Goal: Register for event/course

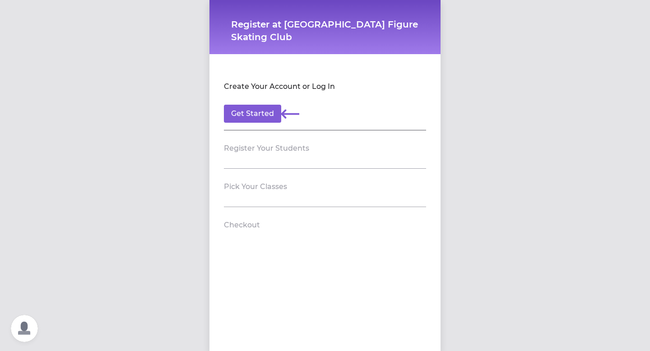
scroll to position [1, 0]
click at [256, 116] on button "Get Started" at bounding box center [252, 114] width 57 height 18
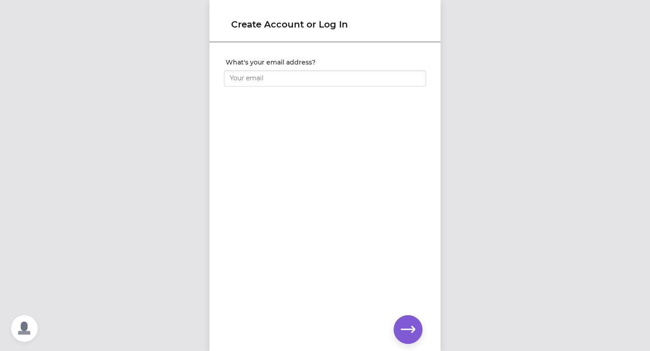
click at [255, 87] on div at bounding box center [325, 90] width 202 height 7
click at [255, 80] on input "What's your email address?" at bounding box center [325, 78] width 202 height 16
type input ","
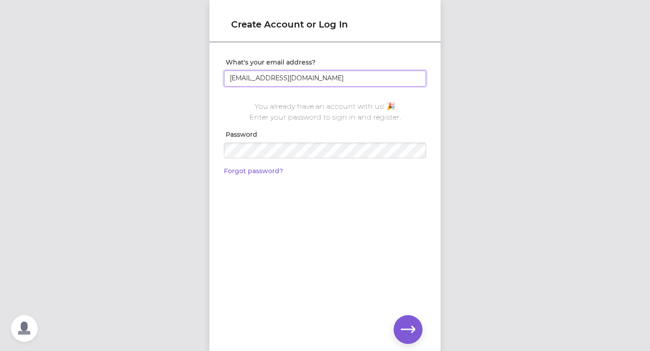
type input "ms.suarez418@yahoo.com"
click at [245, 126] on div "You already have an account with us! 🎉 Enter your password to sign in and regis…" at bounding box center [325, 135] width 202 height 83
click at [405, 326] on icon "button" at bounding box center [408, 330] width 14 height 14
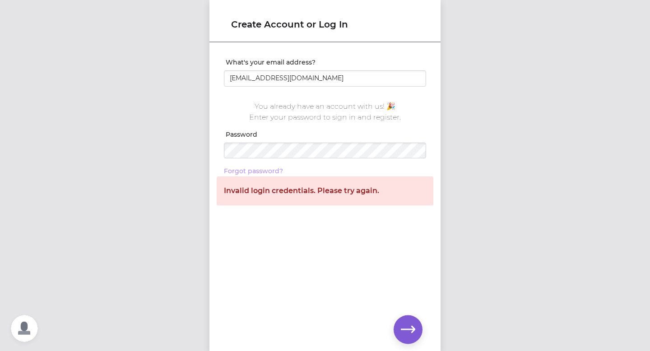
click at [264, 169] on link "Forgot password?" at bounding box center [253, 171] width 59 height 8
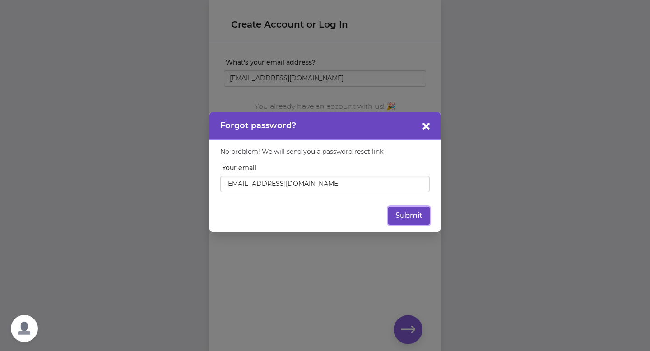
click at [414, 217] on button "Submit" at bounding box center [409, 216] width 42 height 18
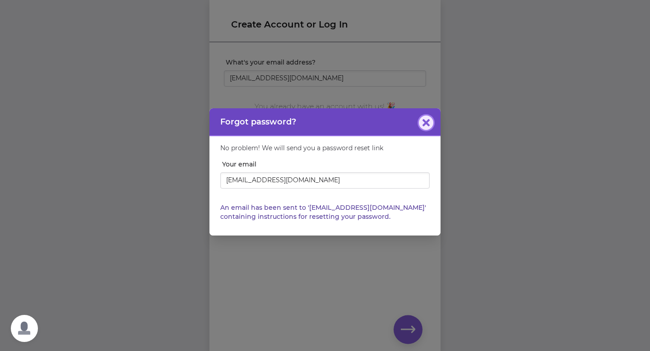
click at [423, 127] on button "button" at bounding box center [426, 123] width 14 height 14
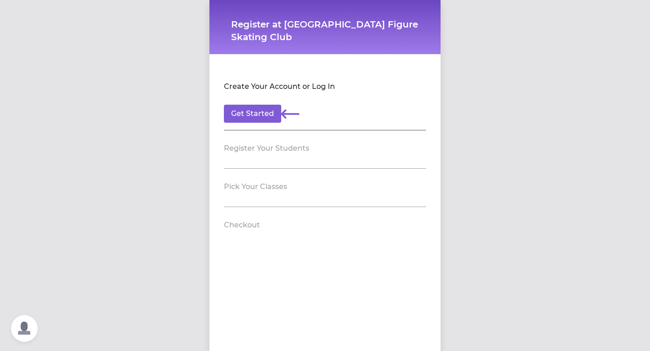
scroll to position [1, 0]
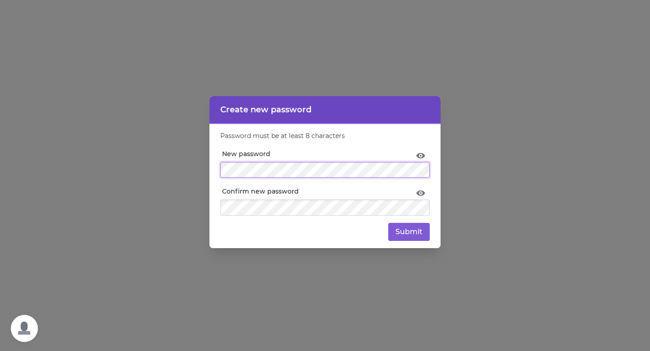
scroll to position [1, 0]
click at [423, 193] on icon at bounding box center [420, 193] width 9 height 5
click at [416, 236] on button "Submit" at bounding box center [409, 232] width 42 height 18
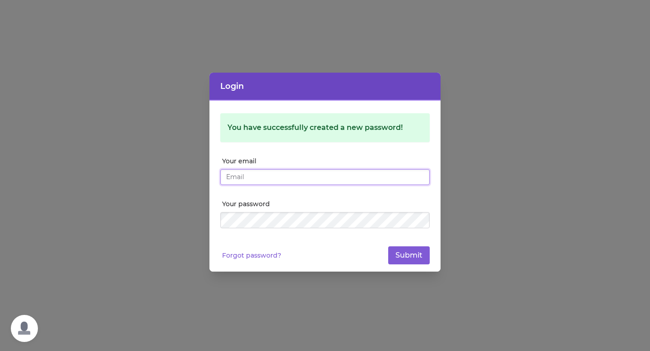
type input "[EMAIL_ADDRESS][DOMAIN_NAME]"
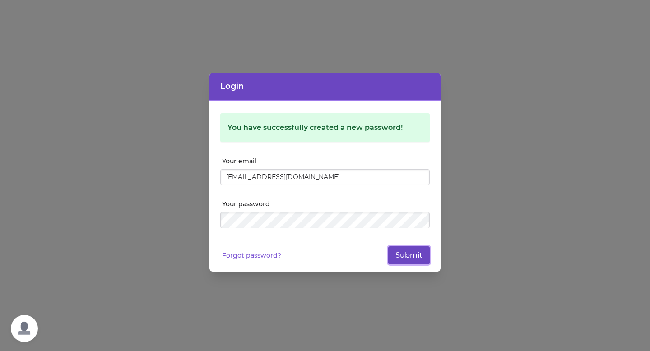
click at [396, 257] on button "Submit" at bounding box center [409, 256] width 42 height 18
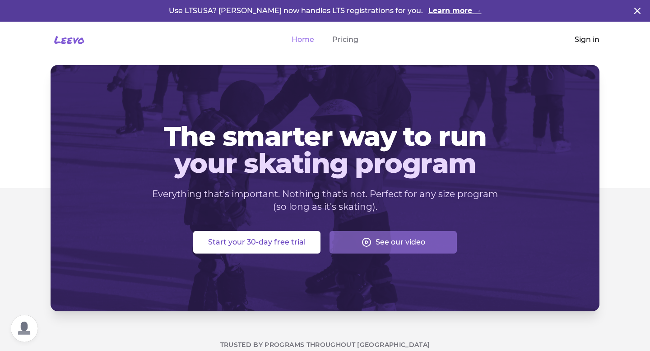
click at [584, 42] on link "Sign in" at bounding box center [587, 39] width 25 height 11
click at [587, 39] on link "Sign in" at bounding box center [587, 39] width 25 height 11
click at [578, 39] on link "Sign in" at bounding box center [587, 39] width 25 height 11
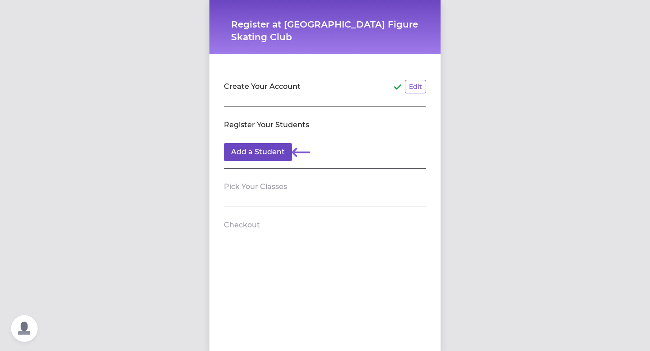
scroll to position [1, 0]
click at [262, 155] on button "Add a Student" at bounding box center [258, 152] width 68 height 18
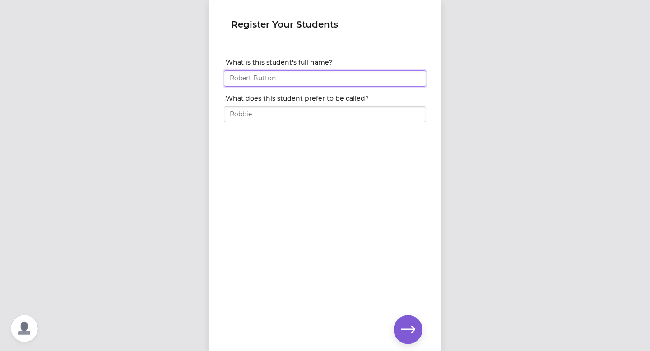
click at [286, 75] on input "What is this student's full name?" at bounding box center [325, 78] width 202 height 16
type input "Karen Suarez"
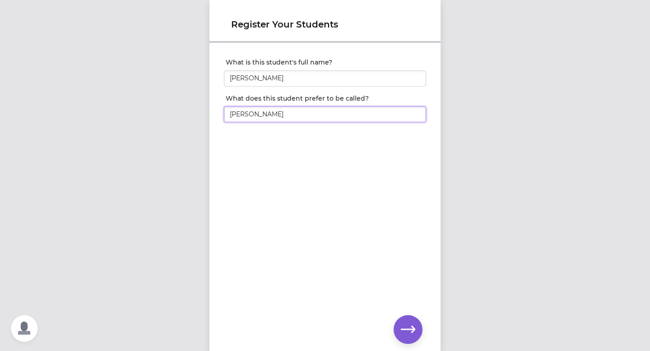
type input "Karen"
click at [407, 334] on icon "button" at bounding box center [408, 330] width 14 height 14
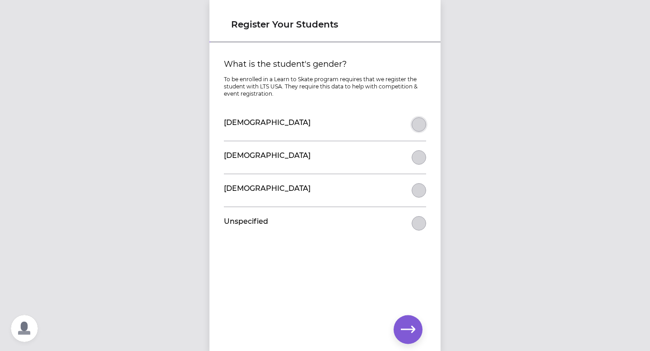
click at [423, 126] on button "What is the student's gender?" at bounding box center [419, 124] width 14 height 14
click at [409, 329] on icon "button" at bounding box center [408, 329] width 14 height 7
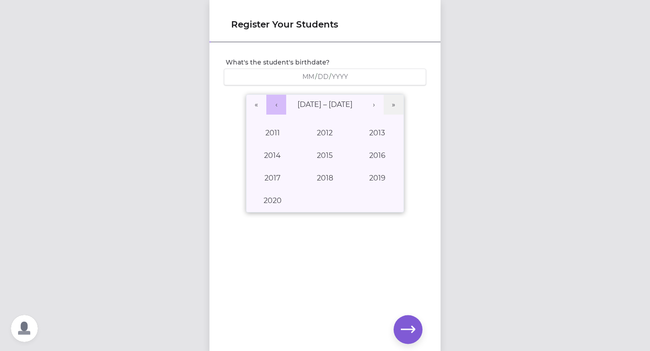
click at [279, 104] on button "‹" at bounding box center [276, 105] width 20 height 20
click at [388, 136] on button "1993" at bounding box center [377, 133] width 52 height 23
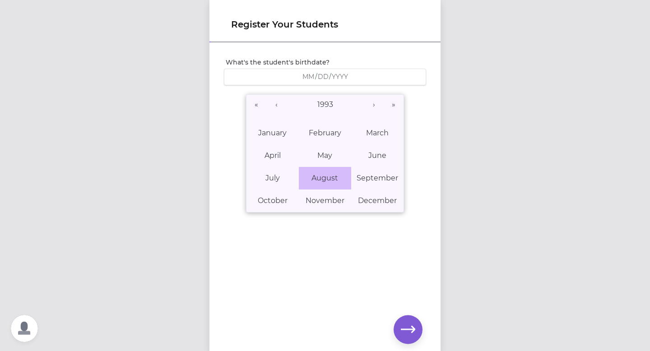
click at [332, 175] on abbr "August" at bounding box center [325, 178] width 27 height 9
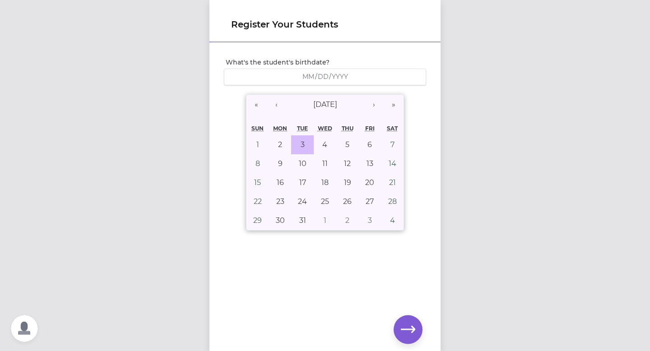
click at [309, 142] on button "3" at bounding box center [302, 145] width 23 height 19
type input "1993-08-03"
type input "8"
type input "3"
type input "1993"
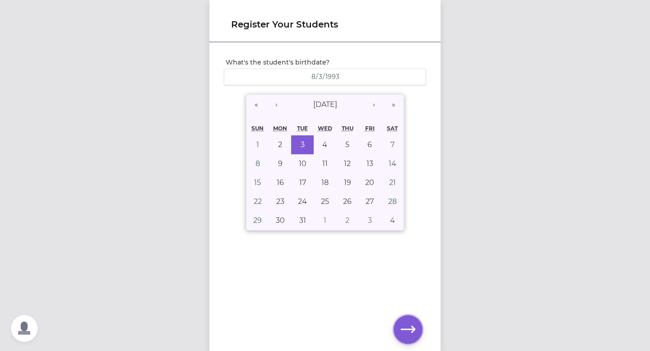
click at [420, 338] on div "Register Your Students What's the student's birthdate? 1993-08-03 8 / 3 / 1993 …" at bounding box center [325, 175] width 231 height 351
click at [416, 337] on button "button" at bounding box center [408, 329] width 29 height 29
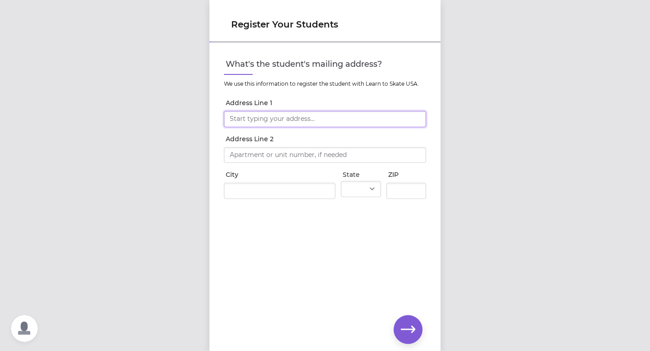
click at [289, 121] on input "Address Line 1" at bounding box center [325, 119] width 202 height 16
type input "5109 E Frederick Ave"
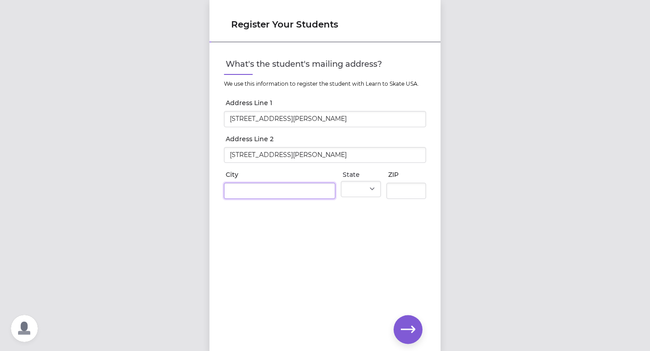
type input "Spokane"
select select "WA"
type input "99217"
click at [410, 332] on icon "button" at bounding box center [408, 330] width 14 height 14
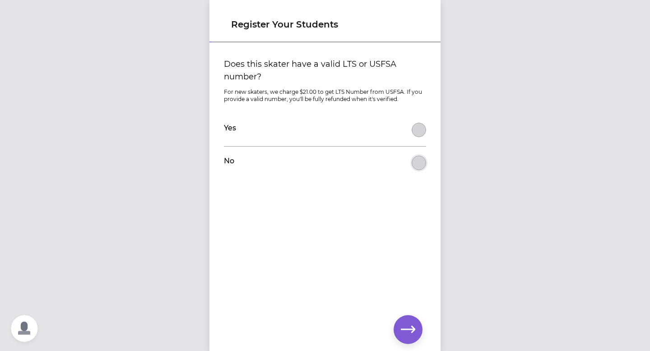
click at [419, 164] on button "Does this skater have a valid LTS or USFSA number?" at bounding box center [419, 163] width 14 height 14
click at [413, 324] on icon "button" at bounding box center [408, 330] width 14 height 14
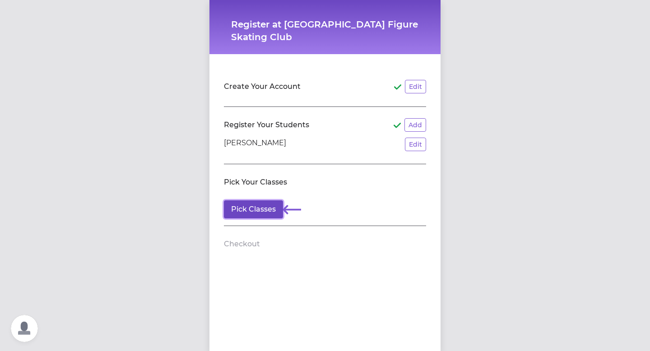
click at [261, 212] on button "Pick Classes" at bounding box center [253, 210] width 59 height 18
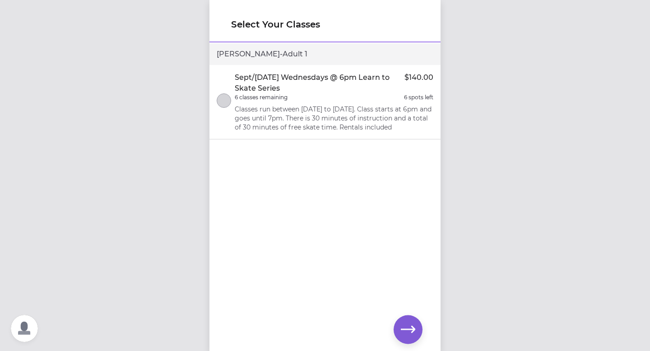
click at [304, 107] on p "Classes run between Sept 24 to Oct 29th, 2025. Class starts at 6pm and goes unt…" at bounding box center [334, 118] width 199 height 27
click at [417, 333] on button "button" at bounding box center [408, 329] width 29 height 29
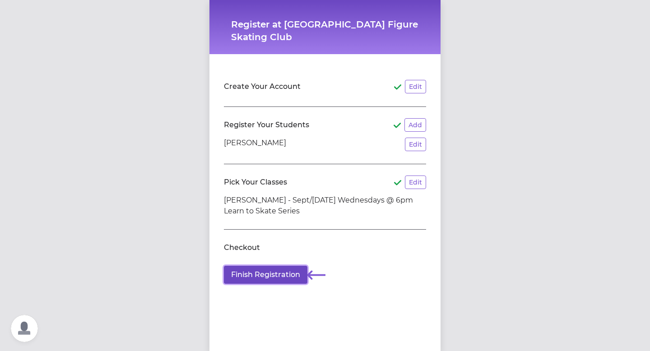
click at [286, 275] on button "Finish Registration" at bounding box center [266, 275] width 84 height 18
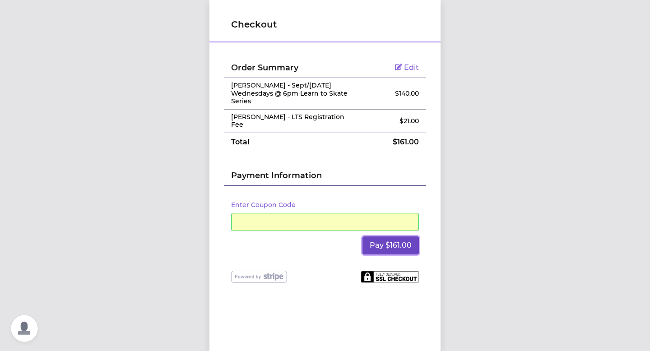
click at [398, 239] on button "Pay $161.00" at bounding box center [391, 246] width 56 height 18
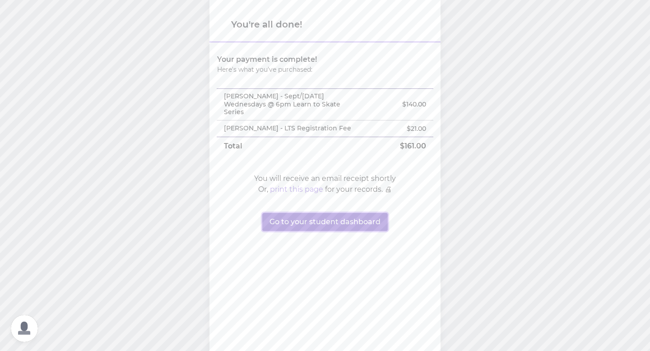
click at [338, 220] on button "Go to your student dashboard" at bounding box center [325, 222] width 126 height 18
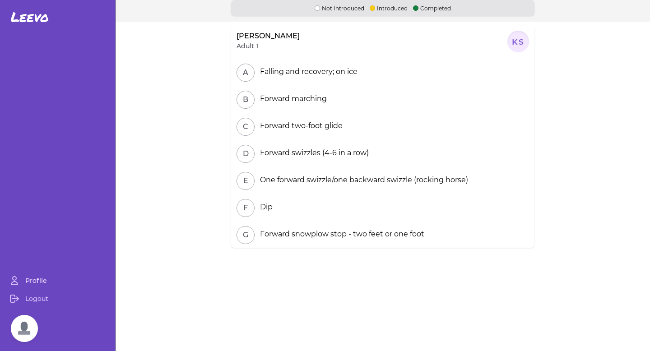
click at [39, 278] on link "Profile" at bounding box center [58, 281] width 108 height 18
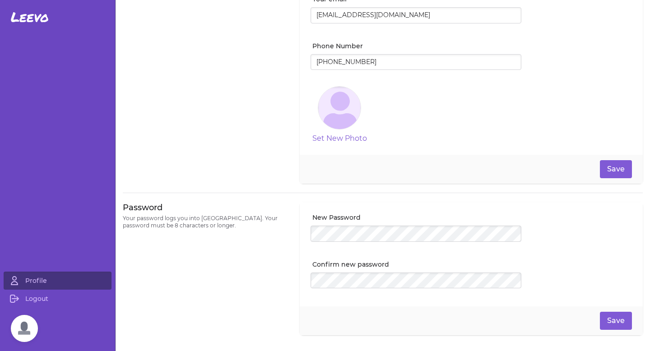
scroll to position [152, 0]
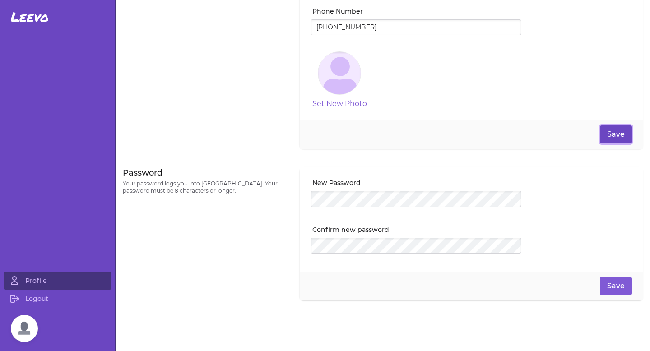
click at [617, 136] on button "Save" at bounding box center [616, 135] width 32 height 18
click at [613, 293] on button "Save" at bounding box center [616, 286] width 32 height 18
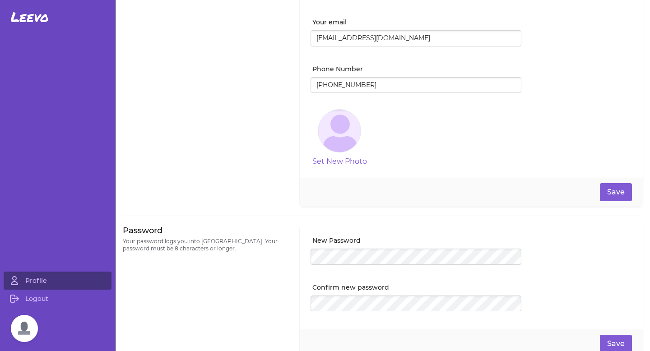
scroll to position [0, 0]
